Goal: Task Accomplishment & Management: Use online tool/utility

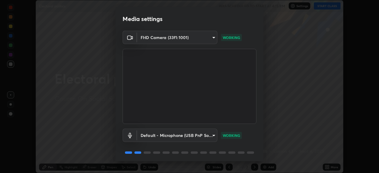
scroll to position [21, 0]
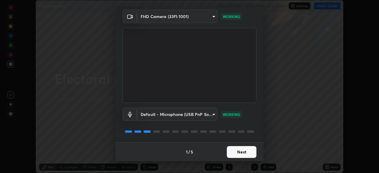
click at [240, 156] on button "Next" at bounding box center [242, 152] width 30 height 12
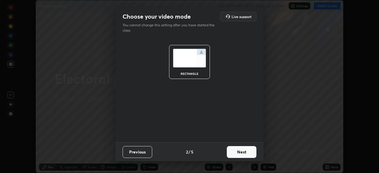
click at [251, 151] on button "Next" at bounding box center [242, 152] width 30 height 12
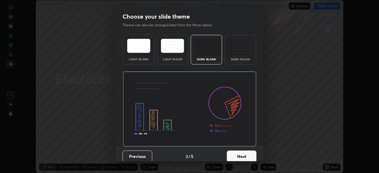
scroll to position [4, 0]
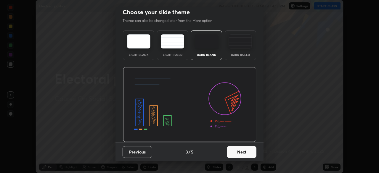
click at [239, 156] on button "Next" at bounding box center [242, 152] width 30 height 12
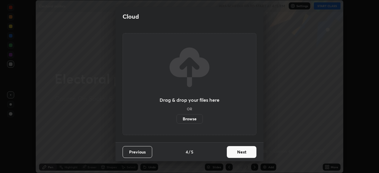
click at [192, 123] on label "Browse" at bounding box center [190, 118] width 26 height 9
click at [177, 123] on input "Browse" at bounding box center [177, 118] width 0 height 9
click at [196, 119] on label "Browse" at bounding box center [190, 118] width 26 height 9
click at [177, 119] on input "Browse" at bounding box center [177, 118] width 0 height 9
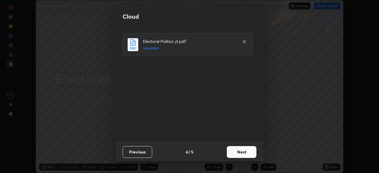
click at [247, 150] on button "Next" at bounding box center [242, 152] width 30 height 12
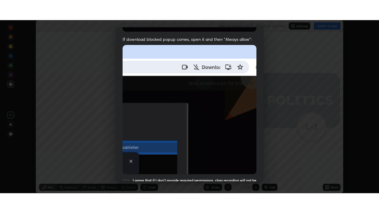
scroll to position [142, 0]
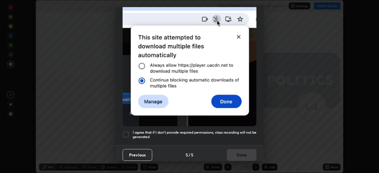
click at [126, 133] on div at bounding box center [126, 134] width 7 height 7
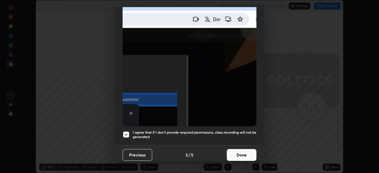
click at [246, 149] on button "Done" at bounding box center [242, 155] width 30 height 12
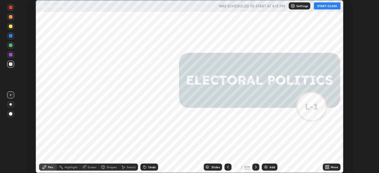
click at [333, 170] on div "More" at bounding box center [332, 167] width 18 height 7
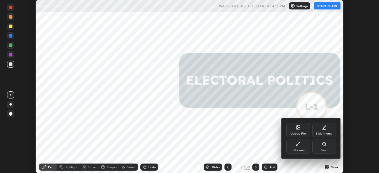
click at [300, 150] on div "Full screen" at bounding box center [298, 150] width 15 height 3
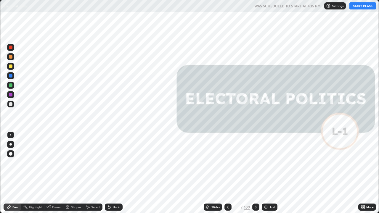
scroll to position [213, 379]
click at [363, 6] on button "START CLASS" at bounding box center [363, 5] width 27 height 7
click at [214, 173] on div "Slides" at bounding box center [216, 207] width 8 height 3
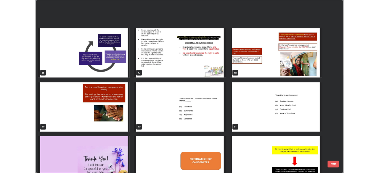
scroll to position [1077, 0]
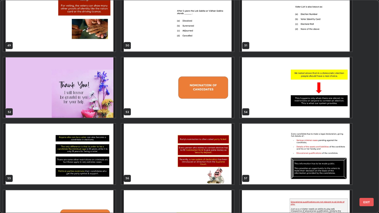
click at [221, 111] on img "grid" at bounding box center [177, 87] width 112 height 61
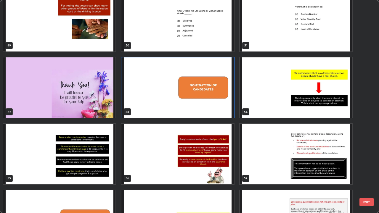
click at [221, 112] on img "grid" at bounding box center [177, 87] width 112 height 61
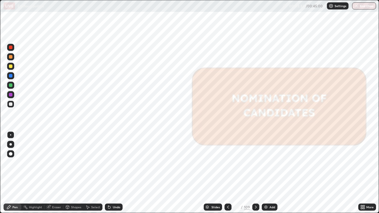
click at [255, 173] on icon at bounding box center [256, 207] width 5 height 5
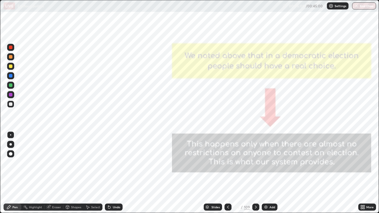
click at [256, 173] on icon at bounding box center [256, 207] width 5 height 5
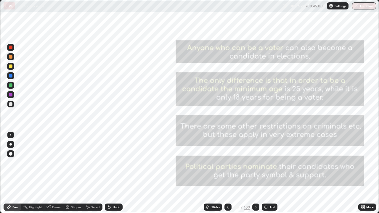
click at [13, 49] on div at bounding box center [10, 47] width 7 height 7
click at [255, 173] on icon at bounding box center [256, 207] width 5 height 5
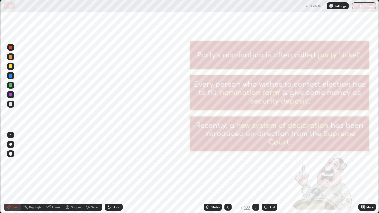
click at [11, 78] on div at bounding box center [10, 75] width 7 height 7
click at [253, 173] on div at bounding box center [255, 207] width 7 height 7
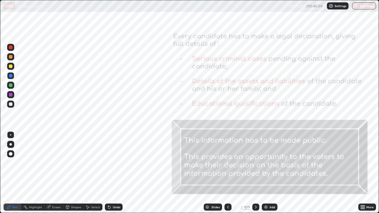
click at [256, 173] on icon at bounding box center [256, 207] width 5 height 5
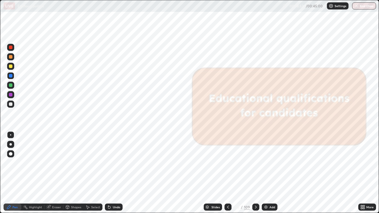
click at [255, 173] on icon at bounding box center [256, 207] width 5 height 5
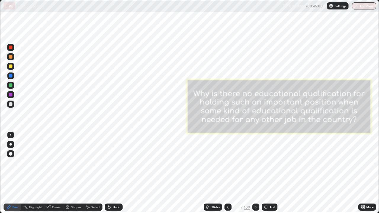
click at [254, 173] on div at bounding box center [255, 207] width 7 height 7
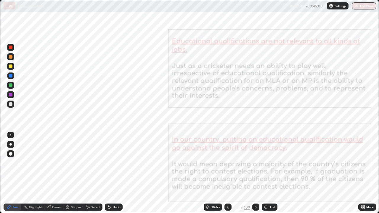
click at [255, 173] on icon at bounding box center [256, 207] width 5 height 5
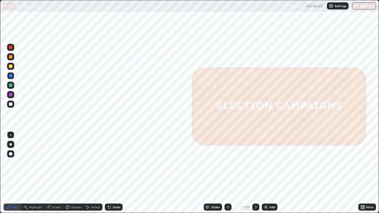
click at [255, 173] on icon at bounding box center [256, 207] width 5 height 5
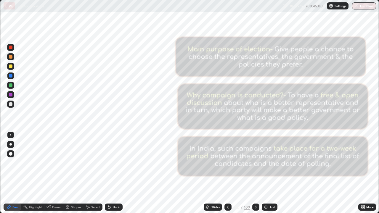
click at [227, 173] on icon at bounding box center [228, 207] width 5 height 5
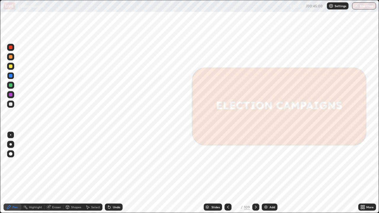
click at [254, 173] on icon at bounding box center [256, 207] width 5 height 5
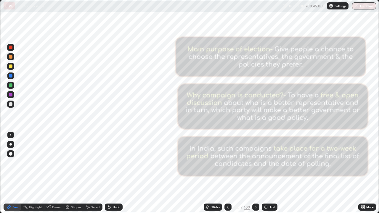
click at [255, 173] on icon at bounding box center [256, 207] width 5 height 5
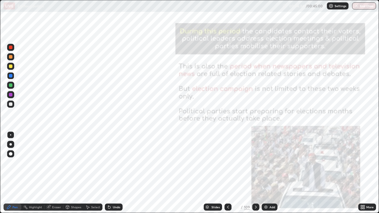
click at [255, 173] on icon at bounding box center [256, 207] width 5 height 5
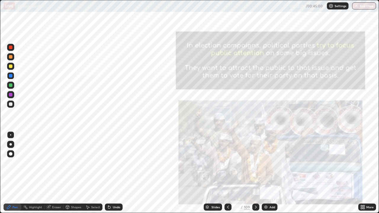
click at [255, 173] on icon at bounding box center [256, 207] width 5 height 5
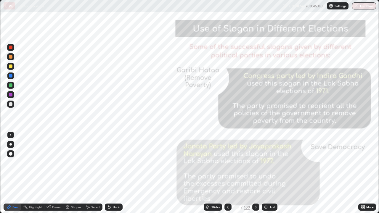
click at [255, 173] on icon at bounding box center [256, 207] width 5 height 5
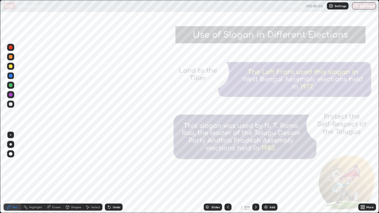
click at [255, 173] on icon at bounding box center [256, 207] width 5 height 5
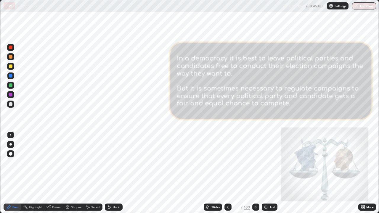
click at [255, 173] on icon at bounding box center [256, 207] width 5 height 5
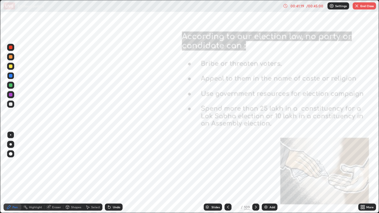
click at [255, 173] on icon at bounding box center [256, 207] width 5 height 5
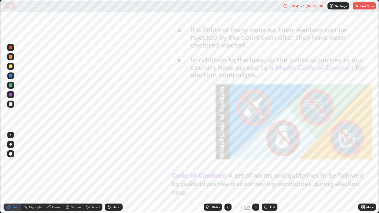
click at [360, 9] on button "End Class" at bounding box center [364, 5] width 23 height 7
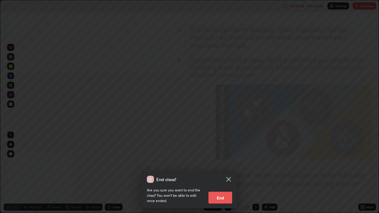
click at [225, 173] on button "End" at bounding box center [221, 198] width 24 height 12
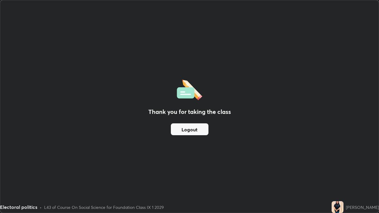
click at [199, 134] on button "Logout" at bounding box center [190, 130] width 38 height 12
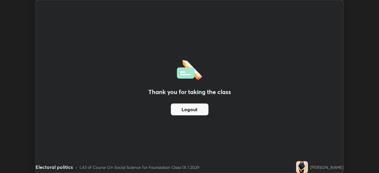
scroll to position [29452, 29246]
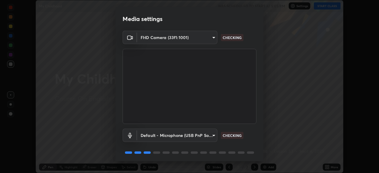
scroll to position [21, 0]
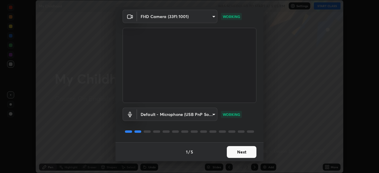
click at [248, 155] on button "Next" at bounding box center [242, 152] width 30 height 12
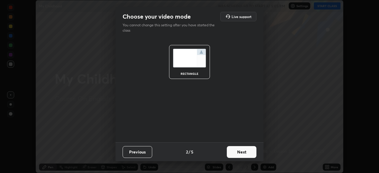
click at [247, 150] on button "Next" at bounding box center [242, 152] width 30 height 12
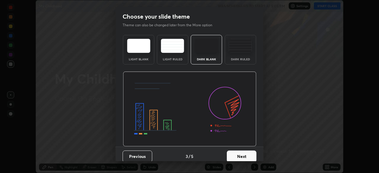
scroll to position [4, 0]
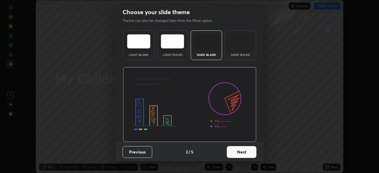
click at [241, 151] on button "Next" at bounding box center [242, 152] width 30 height 12
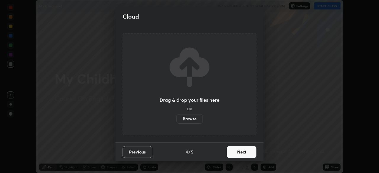
click at [192, 120] on label "Browse" at bounding box center [190, 118] width 26 height 9
click at [177, 120] on input "Browse" at bounding box center [177, 118] width 0 height 9
click at [196, 117] on label "Browse" at bounding box center [190, 118] width 26 height 9
click at [177, 117] on input "Browse" at bounding box center [177, 118] width 0 height 9
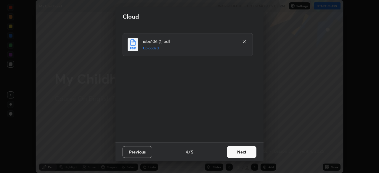
click at [249, 150] on button "Next" at bounding box center [242, 152] width 30 height 12
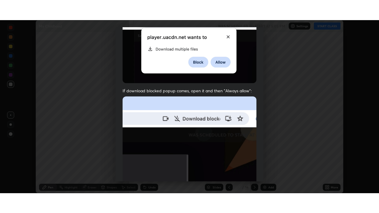
scroll to position [142, 0]
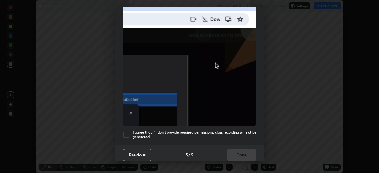
click at [124, 132] on div at bounding box center [126, 134] width 7 height 7
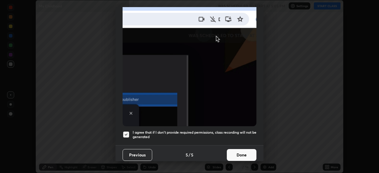
click at [248, 153] on button "Done" at bounding box center [242, 155] width 30 height 12
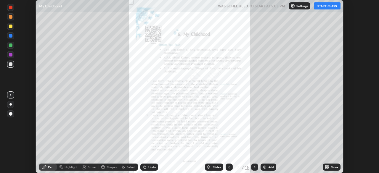
click at [332, 170] on div "More" at bounding box center [332, 167] width 18 height 7
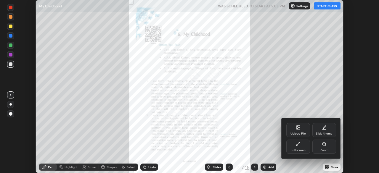
click at [301, 153] on div "Full screen" at bounding box center [298, 147] width 24 height 14
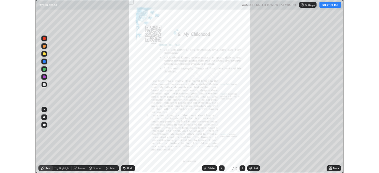
scroll to position [213, 379]
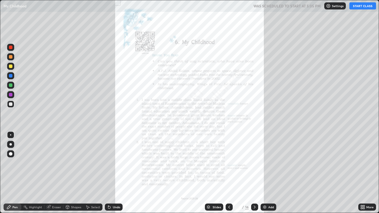
click at [357, 5] on button "START CLASS" at bounding box center [363, 5] width 27 height 7
click at [362, 173] on icon at bounding box center [361, 208] width 1 height 1
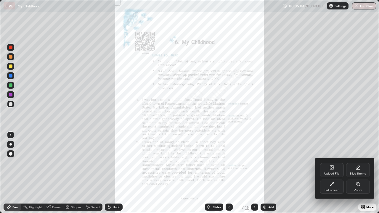
click at [358, 173] on div "Zoom" at bounding box center [358, 190] width 8 height 3
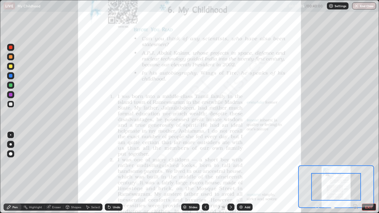
click at [355, 173] on icon at bounding box center [355, 206] width 1 height 0
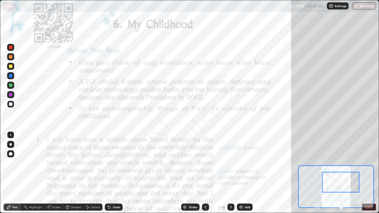
click at [14, 47] on div at bounding box center [10, 47] width 7 height 7
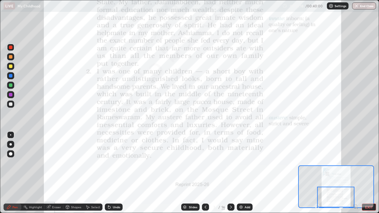
click at [230, 173] on icon at bounding box center [231, 207] width 5 height 5
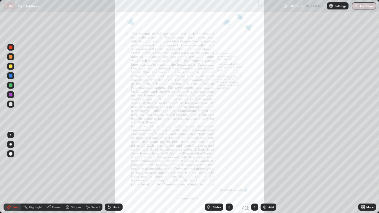
click at [366, 173] on div "More" at bounding box center [367, 207] width 18 height 7
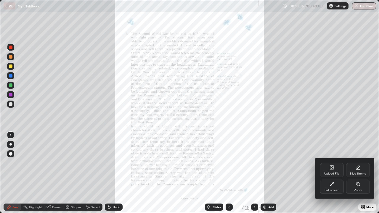
click at [358, 173] on div "Zoom" at bounding box center [358, 190] width 8 height 3
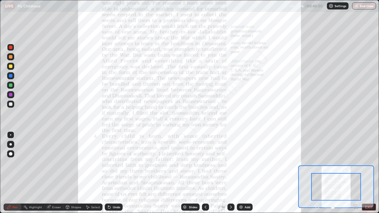
click at [355, 173] on icon at bounding box center [355, 206] width 1 height 0
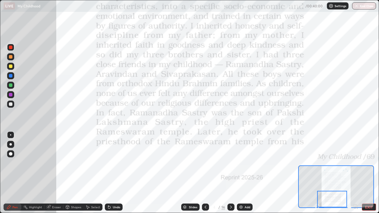
click at [230, 173] on icon at bounding box center [231, 207] width 5 height 5
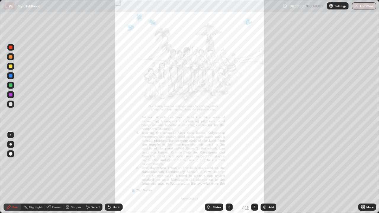
click at [370, 173] on div "More" at bounding box center [369, 207] width 7 height 3
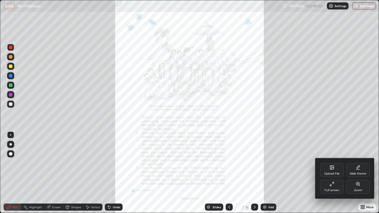
click at [359, 173] on div "Zoom" at bounding box center [358, 190] width 8 height 3
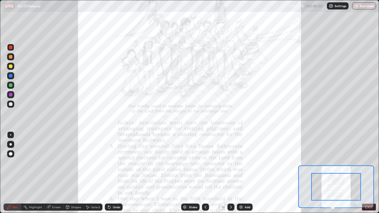
click at [355, 173] on icon at bounding box center [355, 206] width 1 height 0
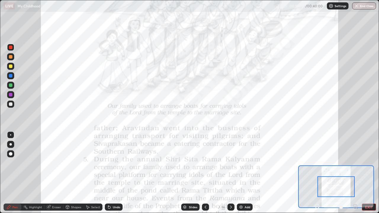
click at [355, 173] on icon at bounding box center [355, 206] width 1 height 0
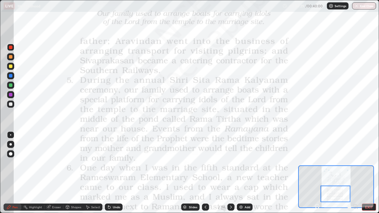
click at [368, 173] on button "EXIT" at bounding box center [369, 207] width 14 height 7
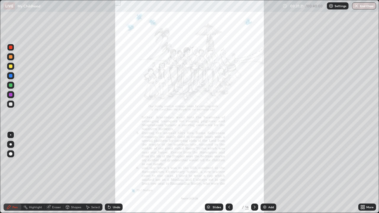
click at [364, 5] on button "End Class" at bounding box center [364, 5] width 24 height 7
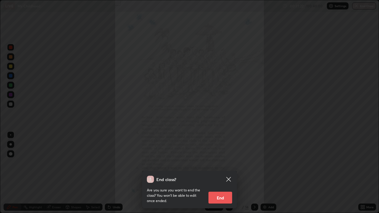
click at [224, 173] on button "End" at bounding box center [221, 198] width 24 height 12
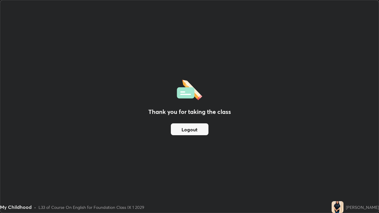
click at [200, 129] on button "Logout" at bounding box center [190, 130] width 38 height 12
click at [188, 128] on button "Logout" at bounding box center [190, 130] width 38 height 12
click at [194, 131] on button "Logout" at bounding box center [190, 130] width 38 height 12
click at [197, 132] on button "Logout" at bounding box center [190, 130] width 38 height 12
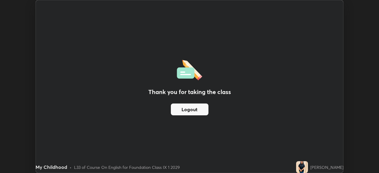
scroll to position [29452, 29246]
